Goal: Task Accomplishment & Management: Manage account settings

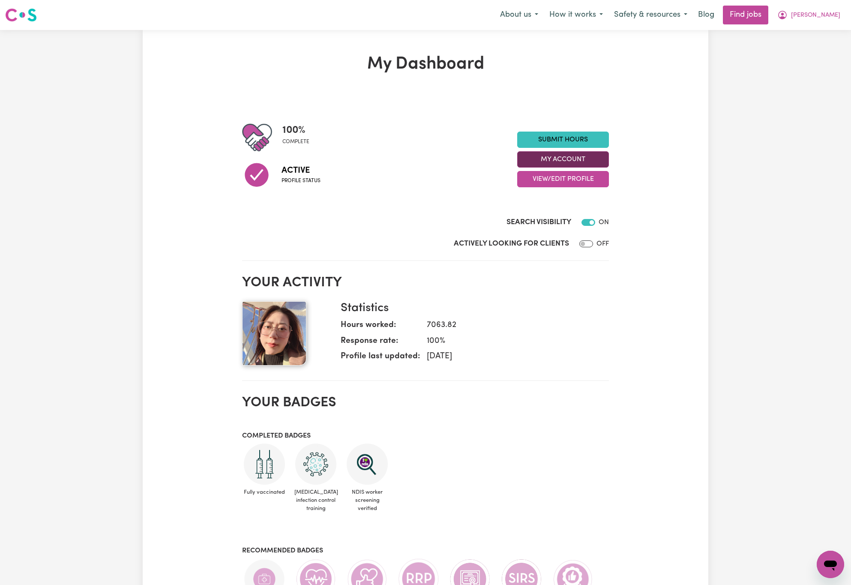
click at [597, 162] on button "My Account" at bounding box center [563, 159] width 92 height 16
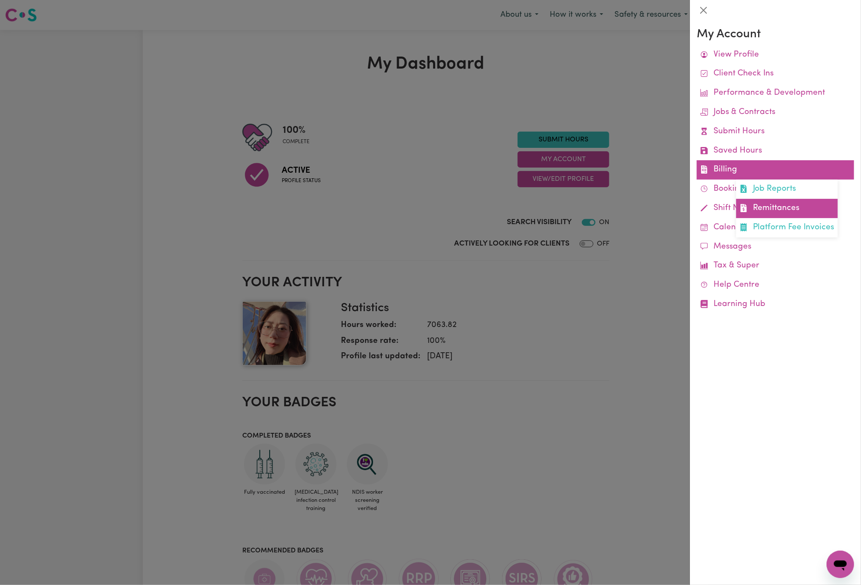
click at [777, 213] on link "Remittances" at bounding box center [787, 208] width 102 height 19
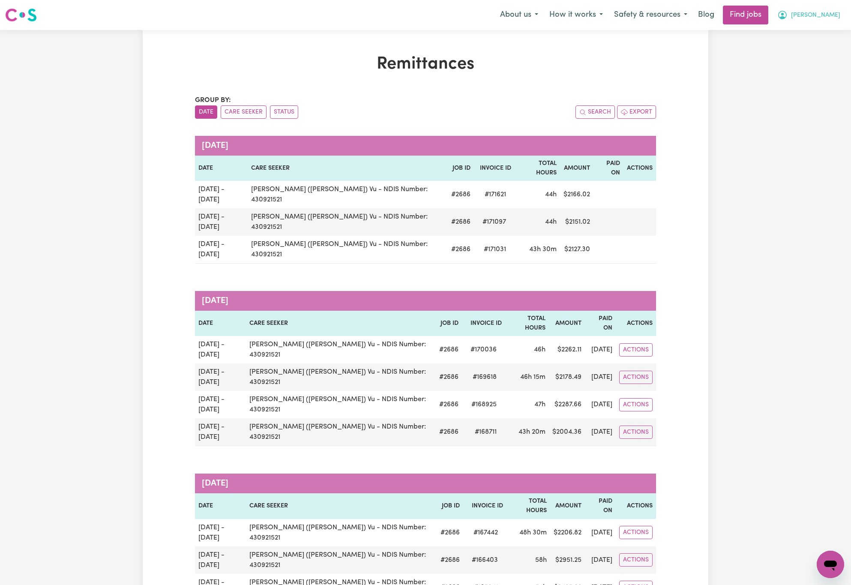
click at [836, 18] on span "[PERSON_NAME]" at bounding box center [815, 15] width 49 height 9
click at [829, 48] on link "My Dashboard" at bounding box center [812, 49] width 68 height 16
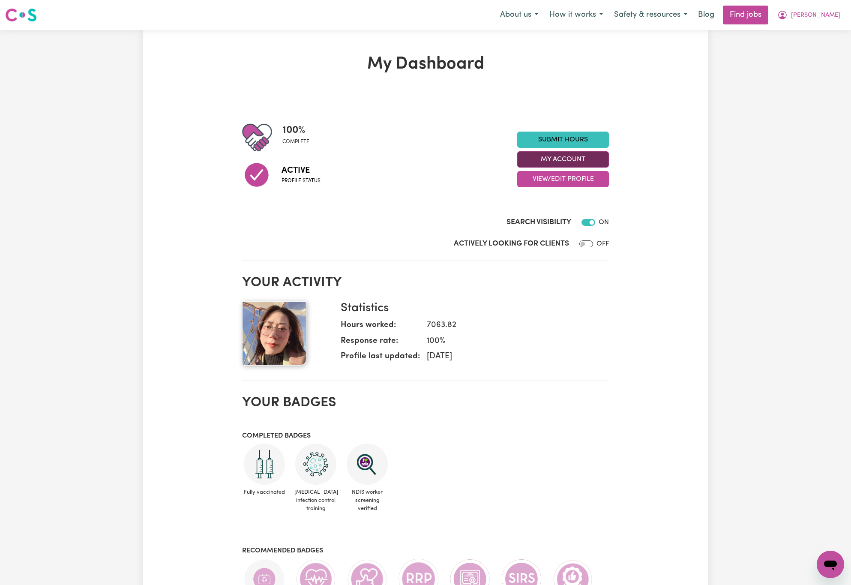
click at [599, 159] on button "My Account" at bounding box center [563, 159] width 92 height 16
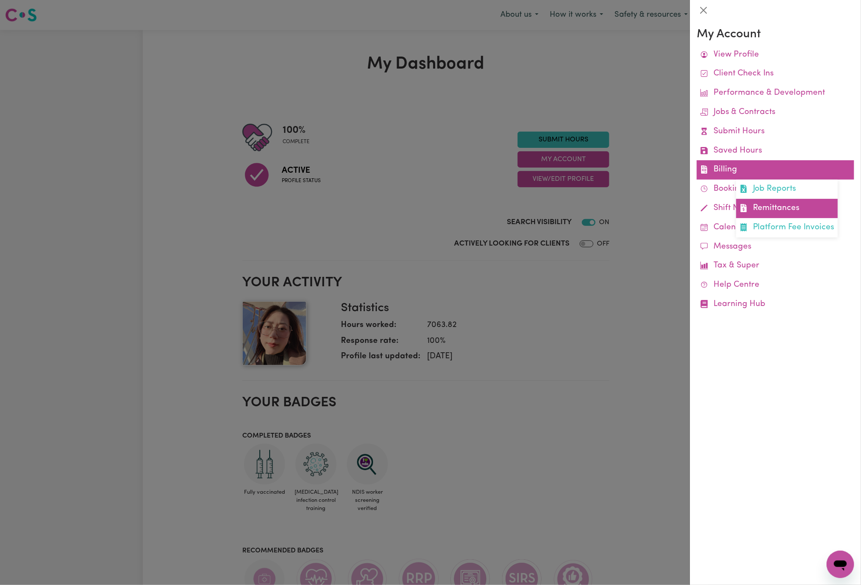
click at [785, 202] on link "Remittances" at bounding box center [787, 208] width 102 height 19
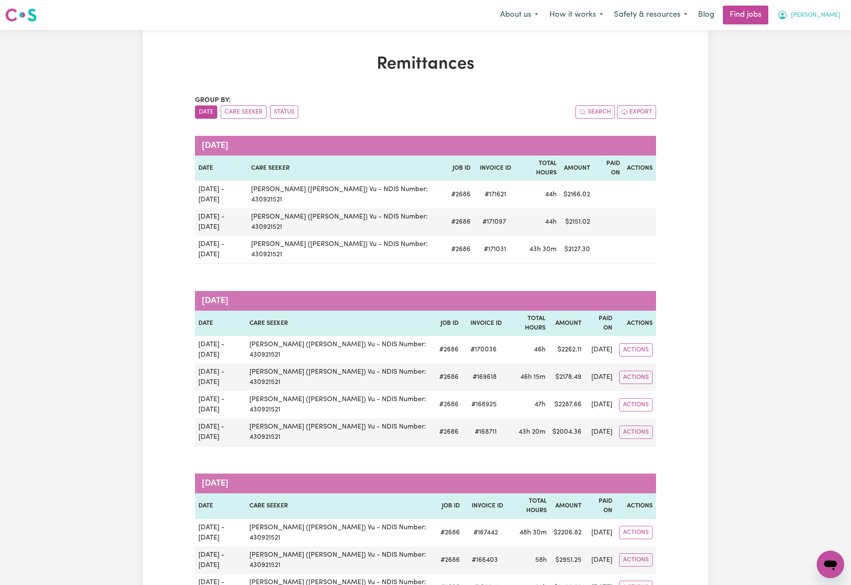
click at [833, 14] on span "[PERSON_NAME]" at bounding box center [815, 15] width 49 height 9
click at [833, 62] on link "Logout" at bounding box center [812, 65] width 68 height 16
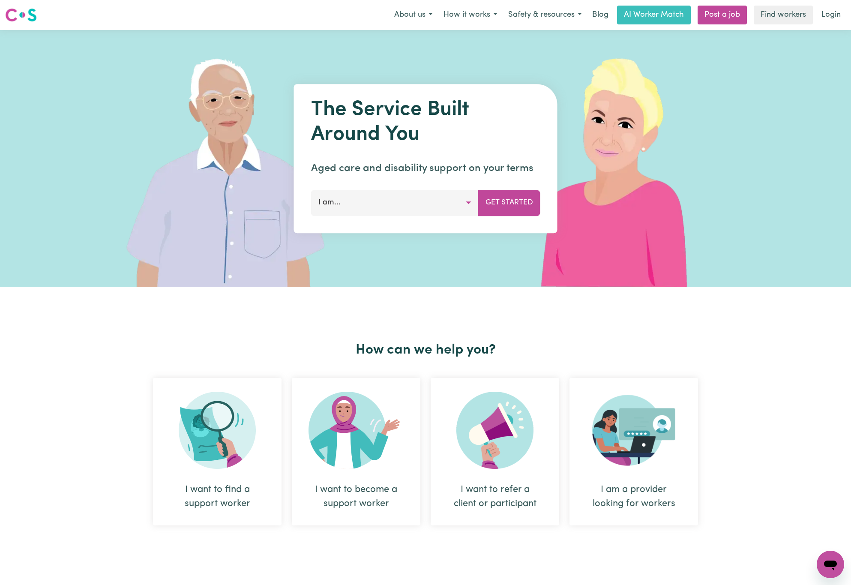
click at [833, 62] on div "The Service Built Around You Aged care and disability support on your terms I a…" at bounding box center [425, 158] width 851 height 257
click at [832, 10] on link "Login" at bounding box center [832, 15] width 30 height 19
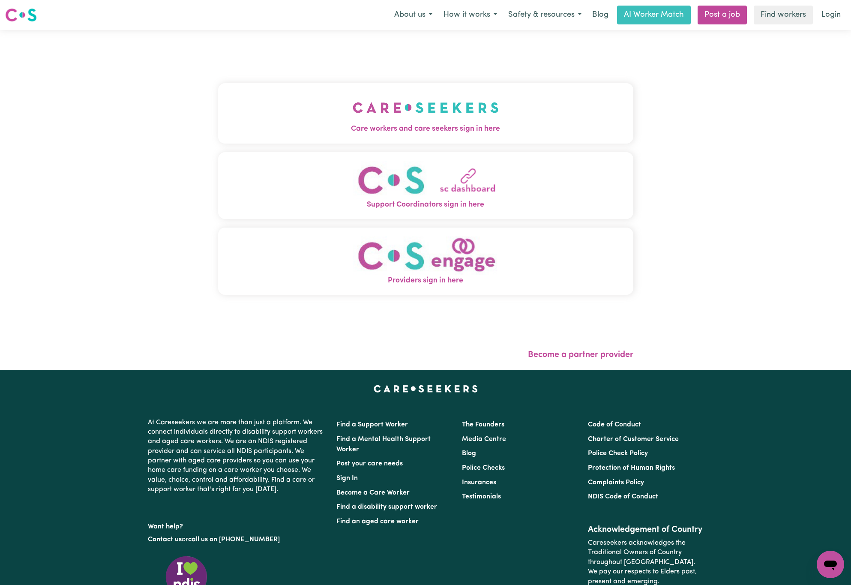
drag, startPoint x: 326, startPoint y: 107, endPoint x: 327, endPoint y: 117, distance: 10.8
click at [326, 107] on button "Care workers and care seekers sign in here" at bounding box center [425, 113] width 415 height 60
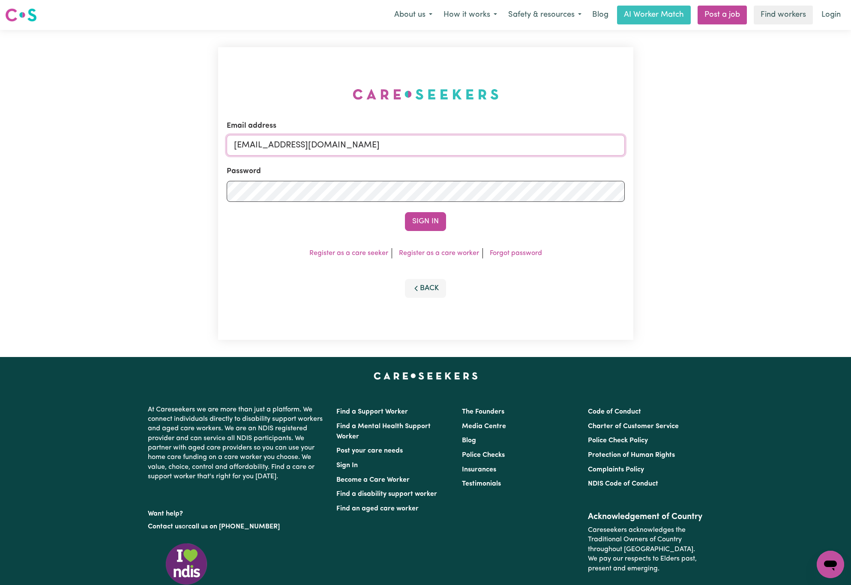
drag, startPoint x: 279, startPoint y: 141, endPoint x: 730, endPoint y: 88, distance: 453.6
click at [723, 102] on div "Email address [EMAIL_ADDRESS][DOMAIN_NAME] Password Sign In Register as a care …" at bounding box center [425, 193] width 851 height 327
paste input "chelseavu"
type input "[EMAIL_ADDRESS][DOMAIN_NAME]"
click at [405, 212] on button "Sign In" at bounding box center [425, 221] width 41 height 19
